Goal: Navigation & Orientation: Find specific page/section

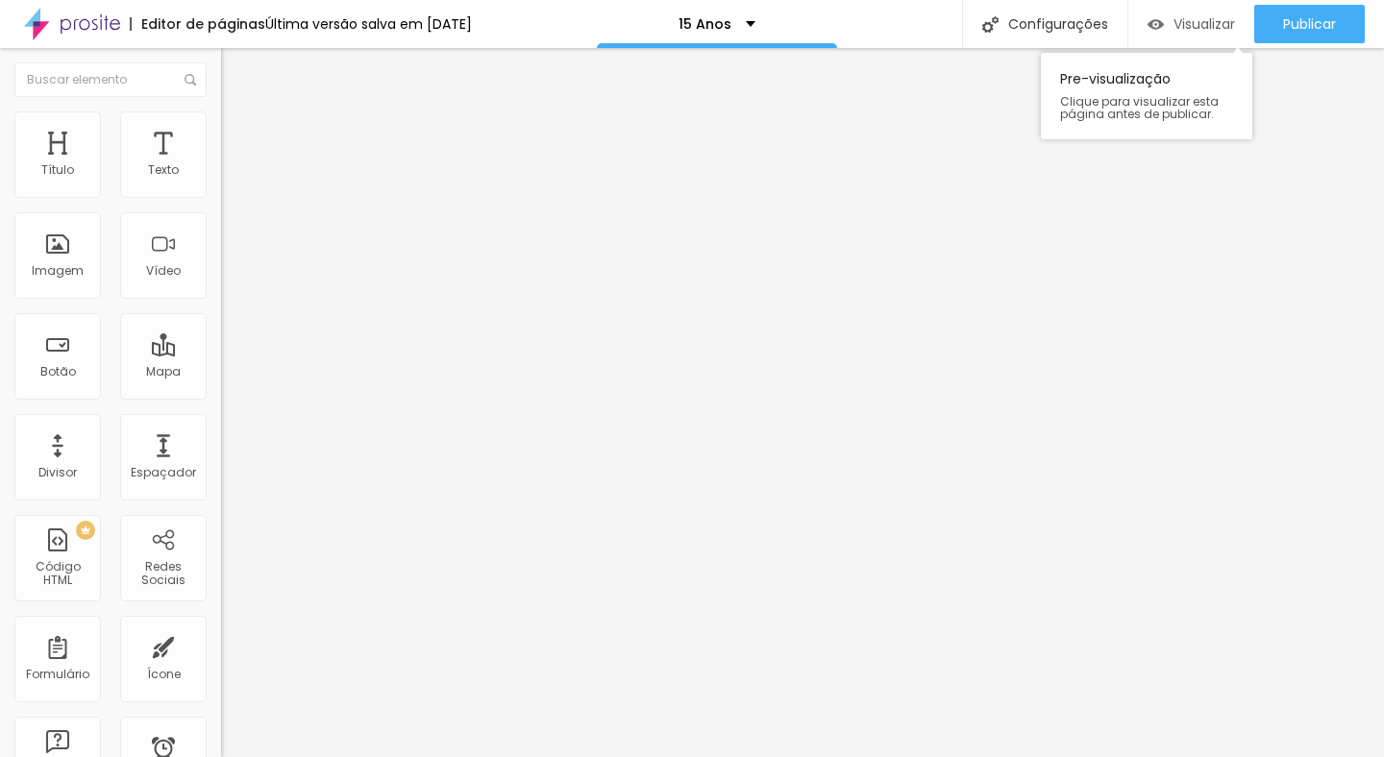
click at [1218, 25] on span "Visualizar" at bounding box center [1203, 23] width 61 height 15
